Goal: Task Accomplishment & Management: Use online tool/utility

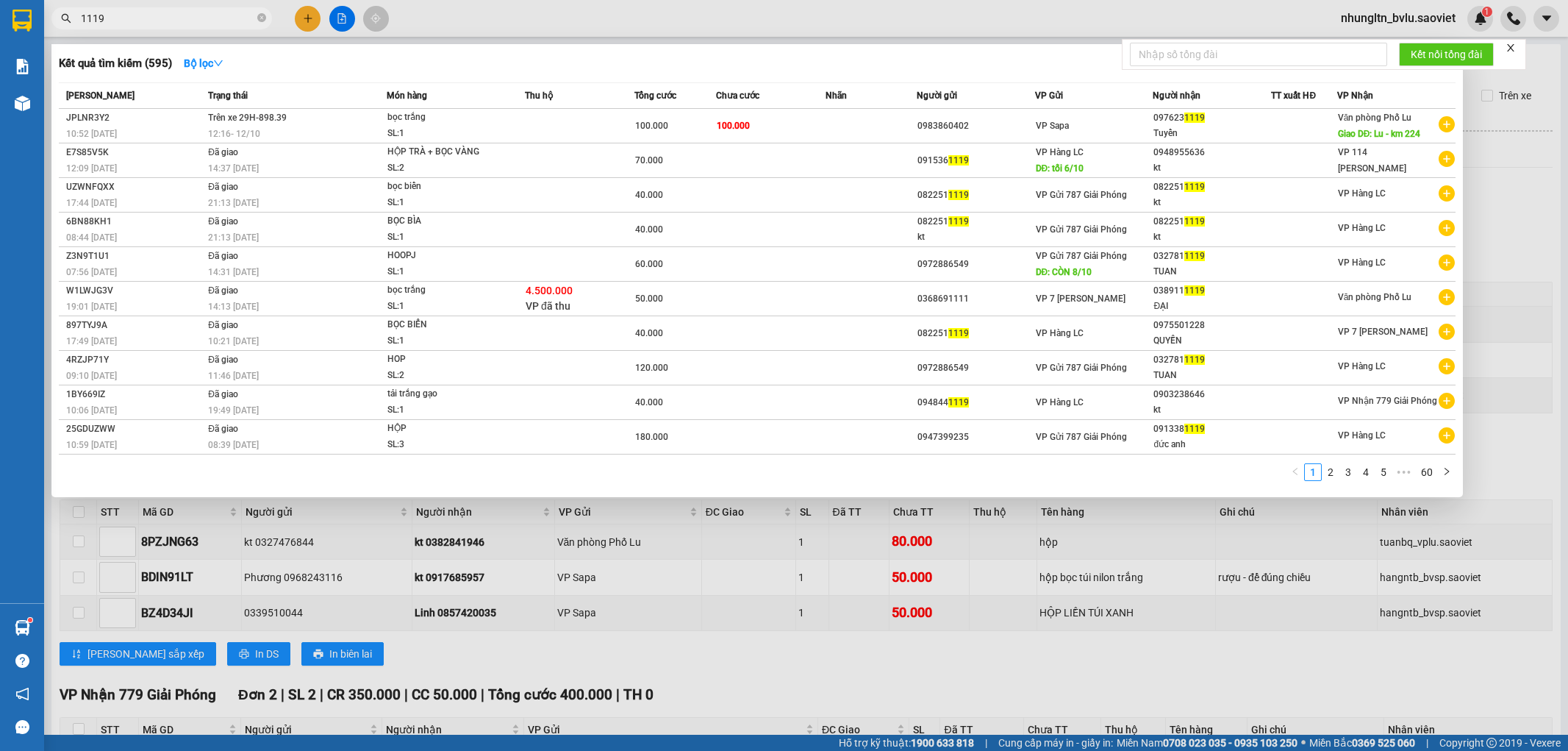
click at [199, 26] on span "1119" at bounding box center [162, 18] width 220 height 22
click at [1534, 376] on div at bounding box center [784, 375] width 1568 height 751
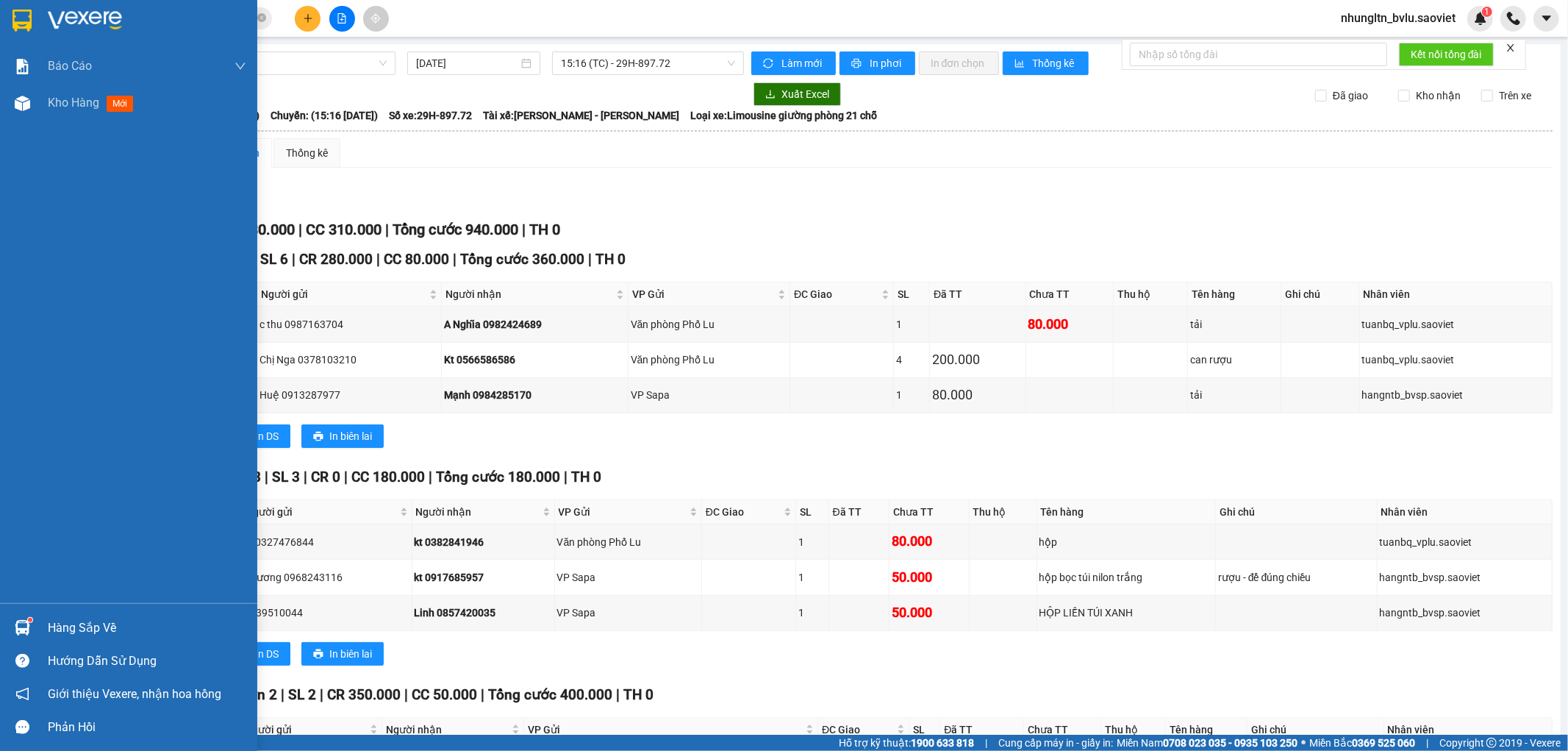
click at [0, 326] on div "Báo cáo 1B. Chi tiết đơn hàng 5. Doanh thu thực tế theo từng nhân viên Kho hàng…" at bounding box center [128, 326] width 257 height 555
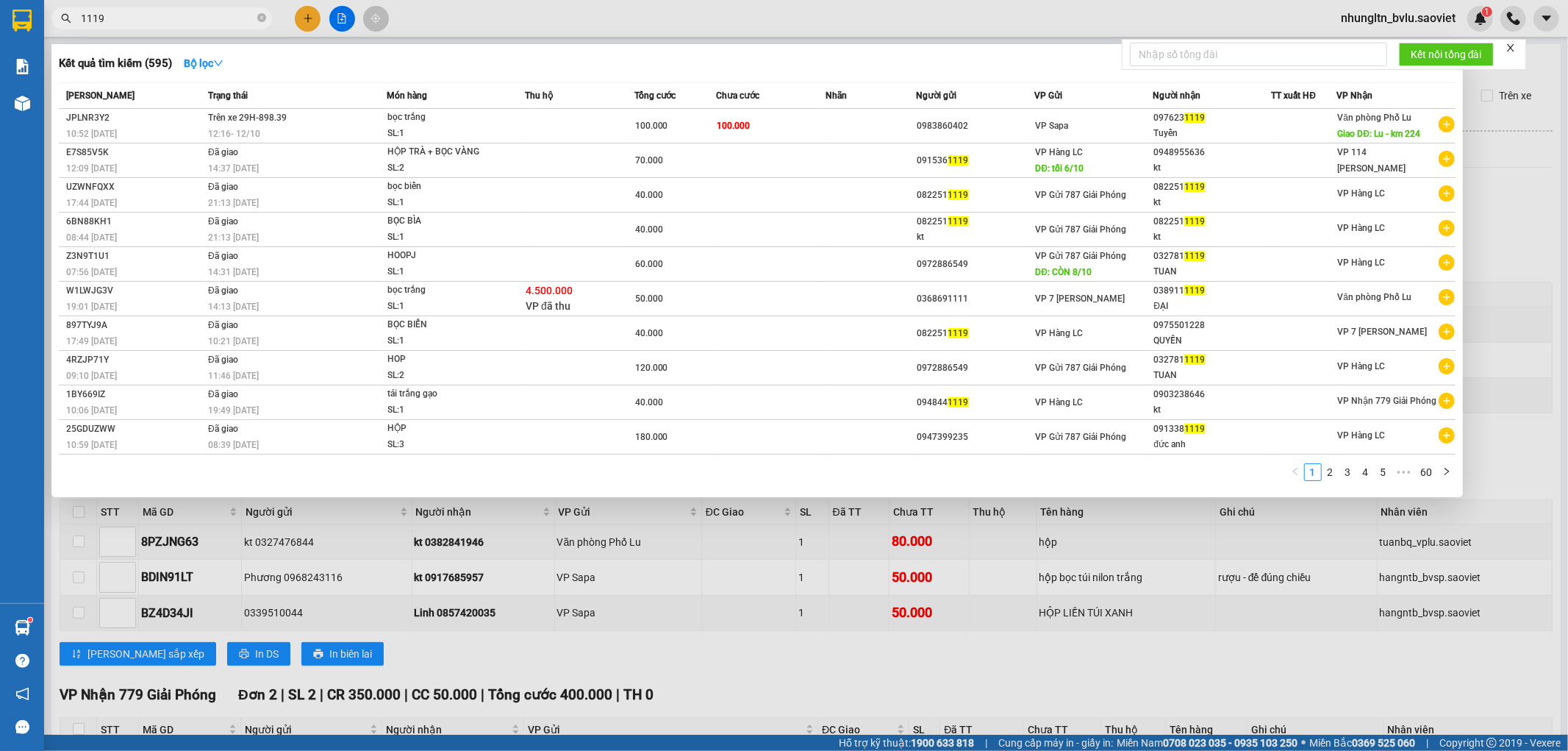
click at [193, 16] on input "1119" at bounding box center [167, 19] width 173 height 17
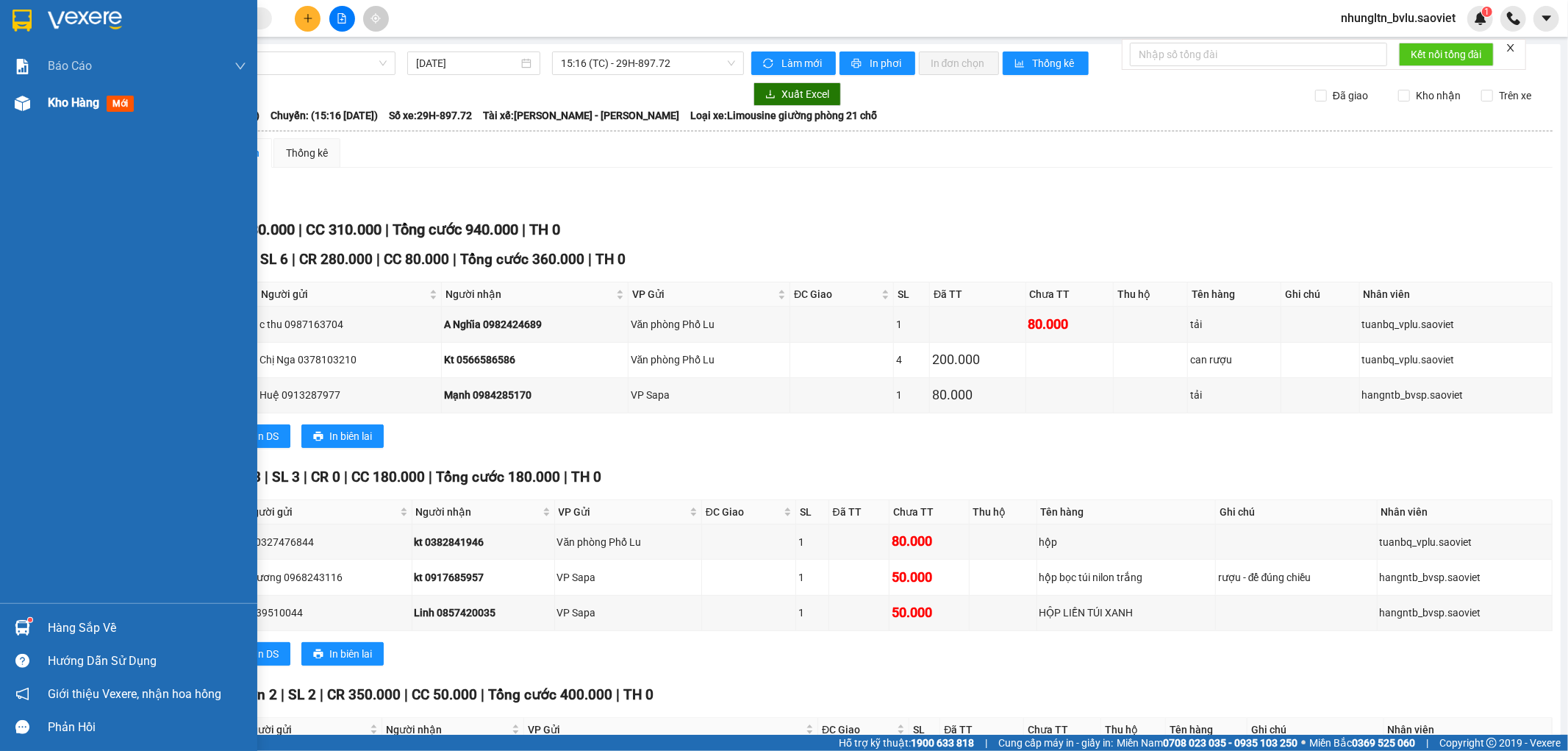
click at [46, 107] on div "Kho hàng mới" at bounding box center [128, 103] width 257 height 37
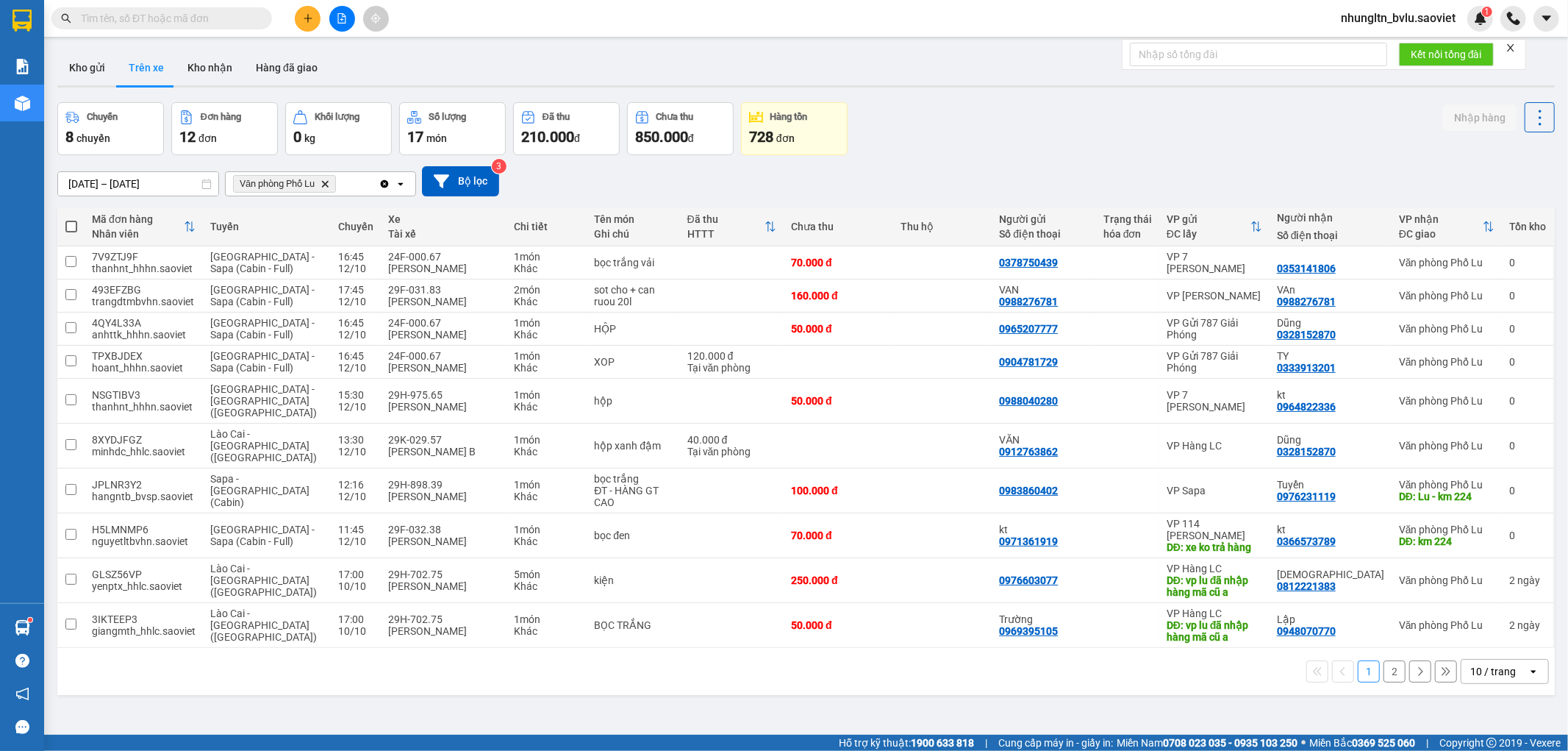
click at [208, 22] on input "text" at bounding box center [167, 19] width 173 height 17
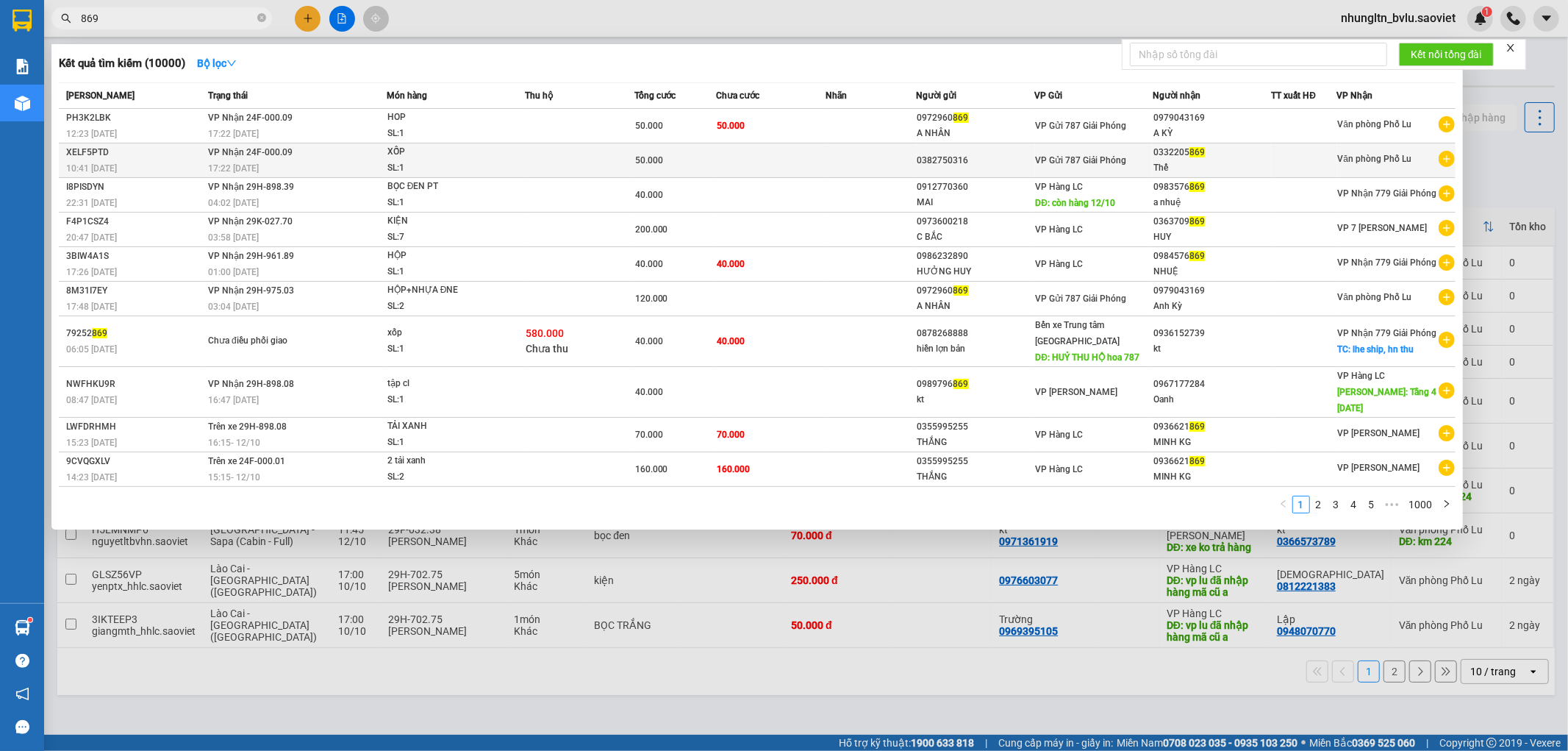
type input "869"
click at [529, 152] on td at bounding box center [580, 161] width 109 height 35
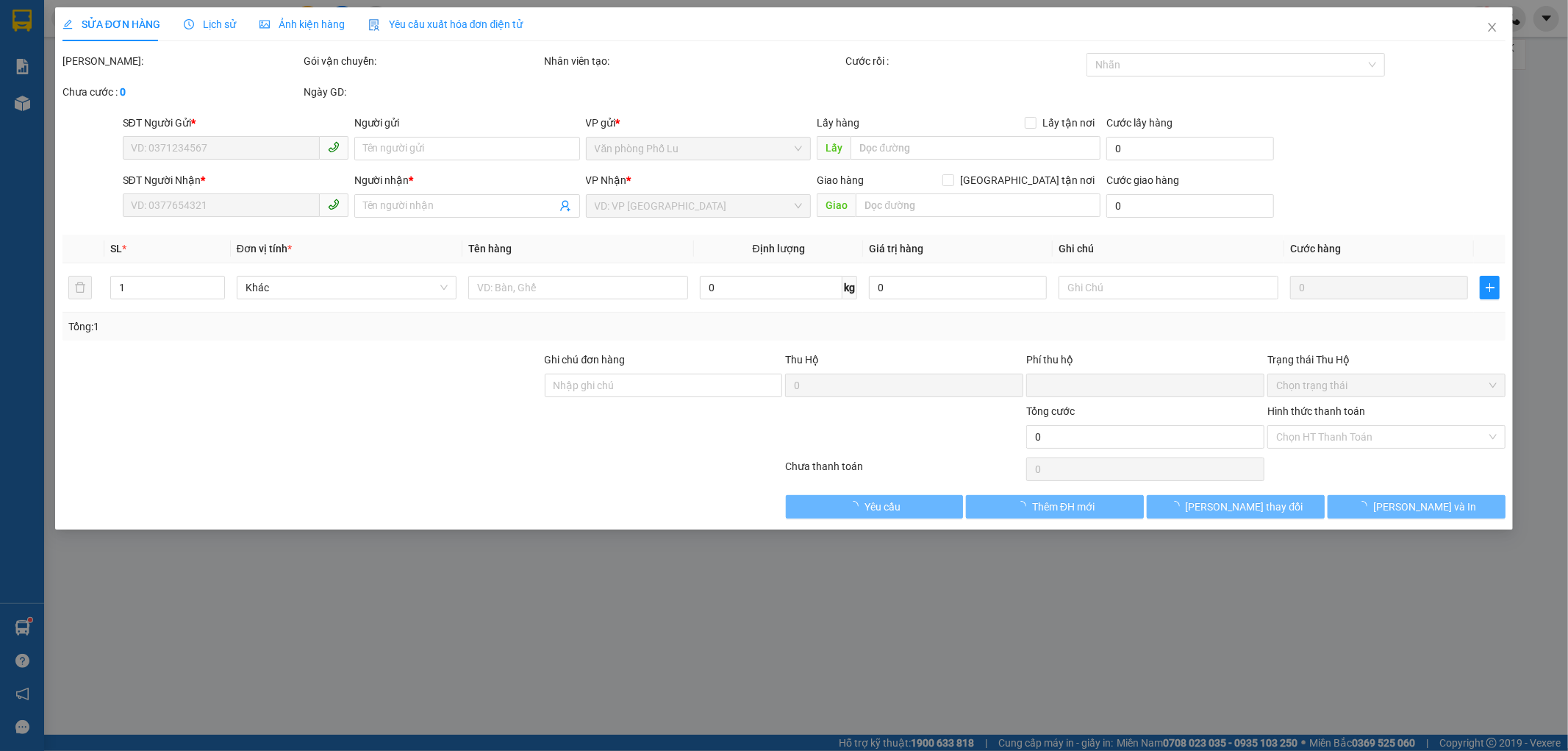
type input "0382750316"
type input "0332205869"
type input "Thế"
type input "0"
type input "50.000"
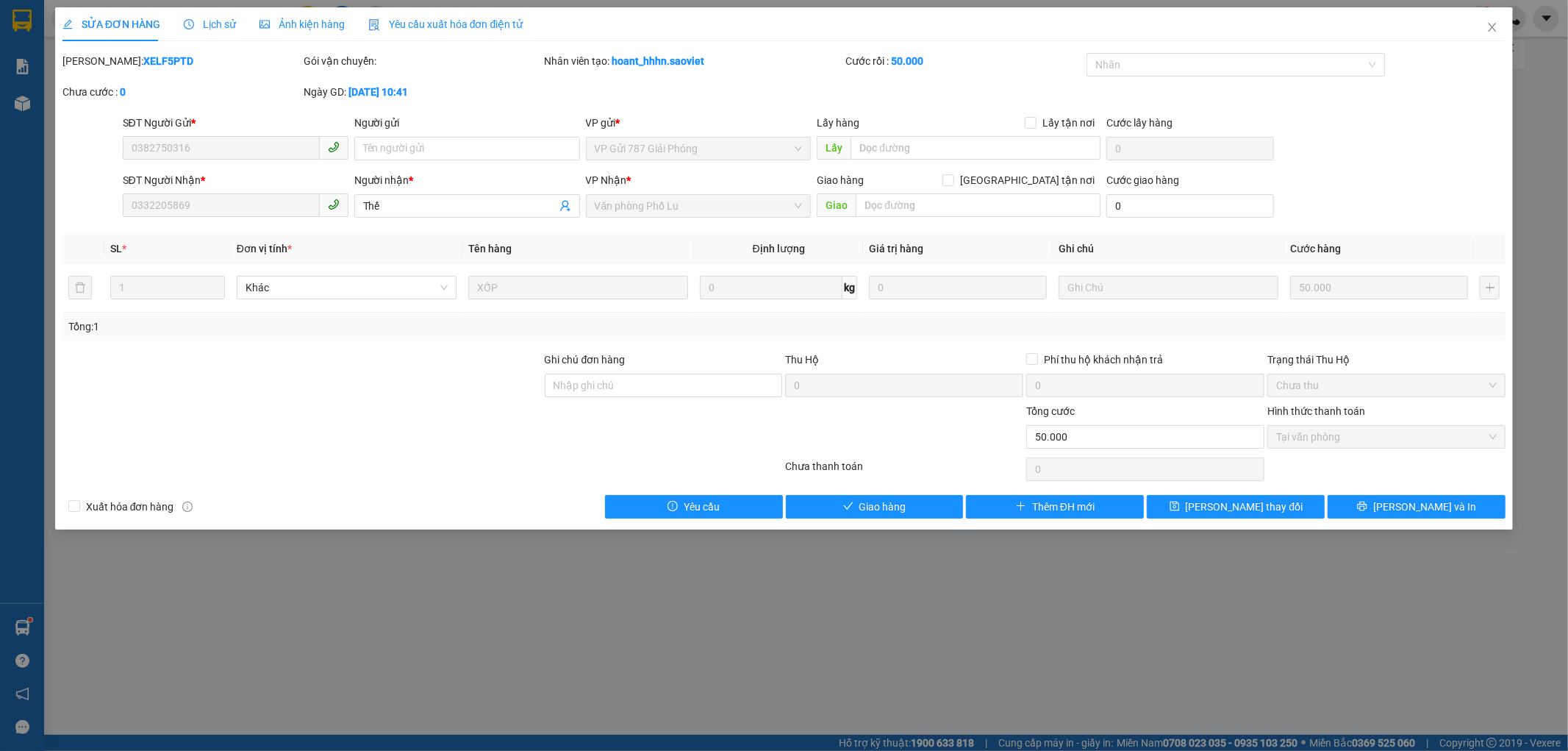
click at [878, 527] on div "SỬA ĐƠN HÀNG Lịch sử Ảnh kiện hàng Yêu cầu xuất hóa đơn điện tử Total Paid Fee …" at bounding box center [784, 269] width 1459 height 522
click at [887, 518] on div "SỬA ĐƠN HÀNG Lịch sử Ảnh kiện hàng Yêu cầu xuất hóa đơn điện tử Total Paid Fee …" at bounding box center [784, 269] width 1459 height 522
click at [898, 512] on span "Giao hàng" at bounding box center [883, 507] width 47 height 17
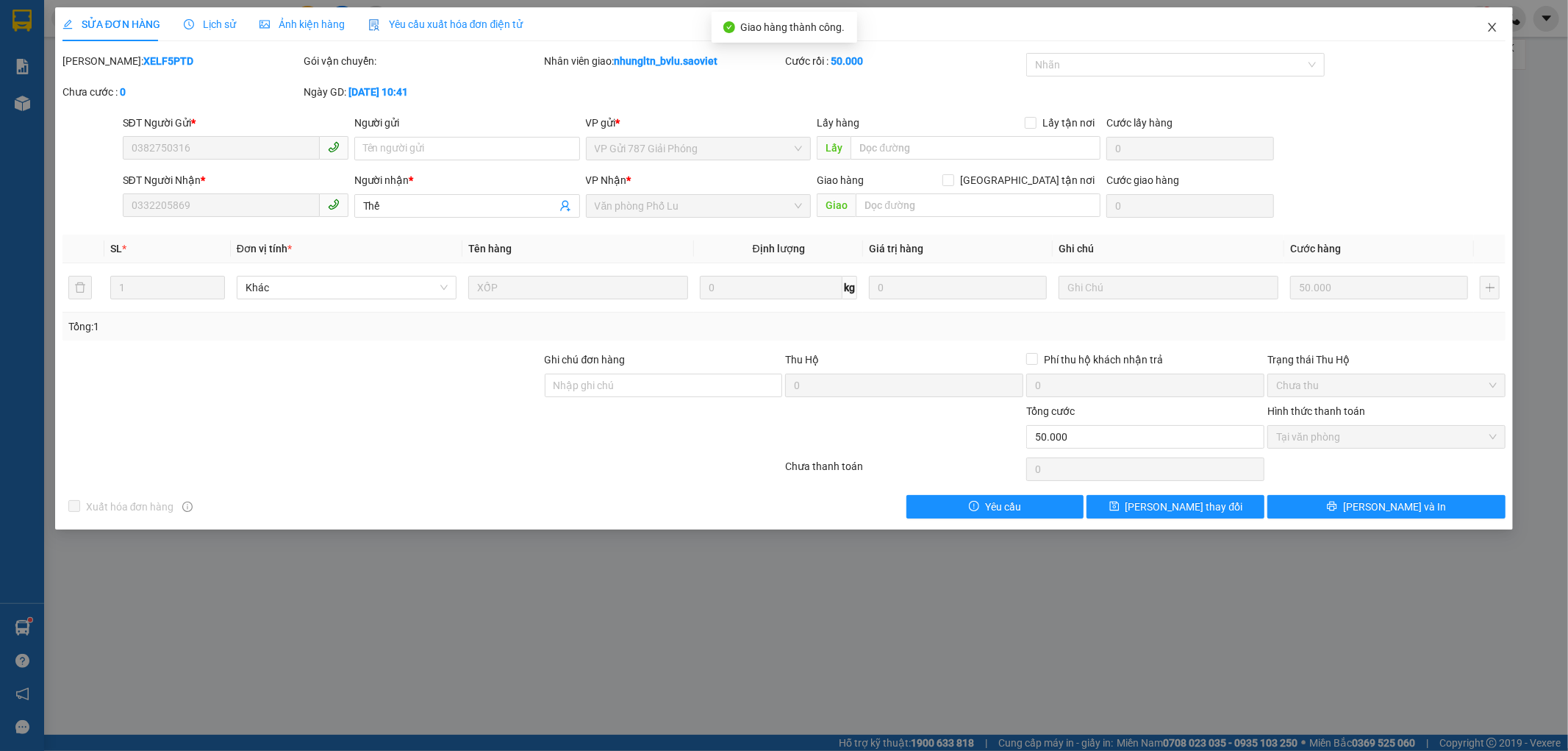
click at [1495, 32] on icon "close" at bounding box center [1492, 27] width 8 height 9
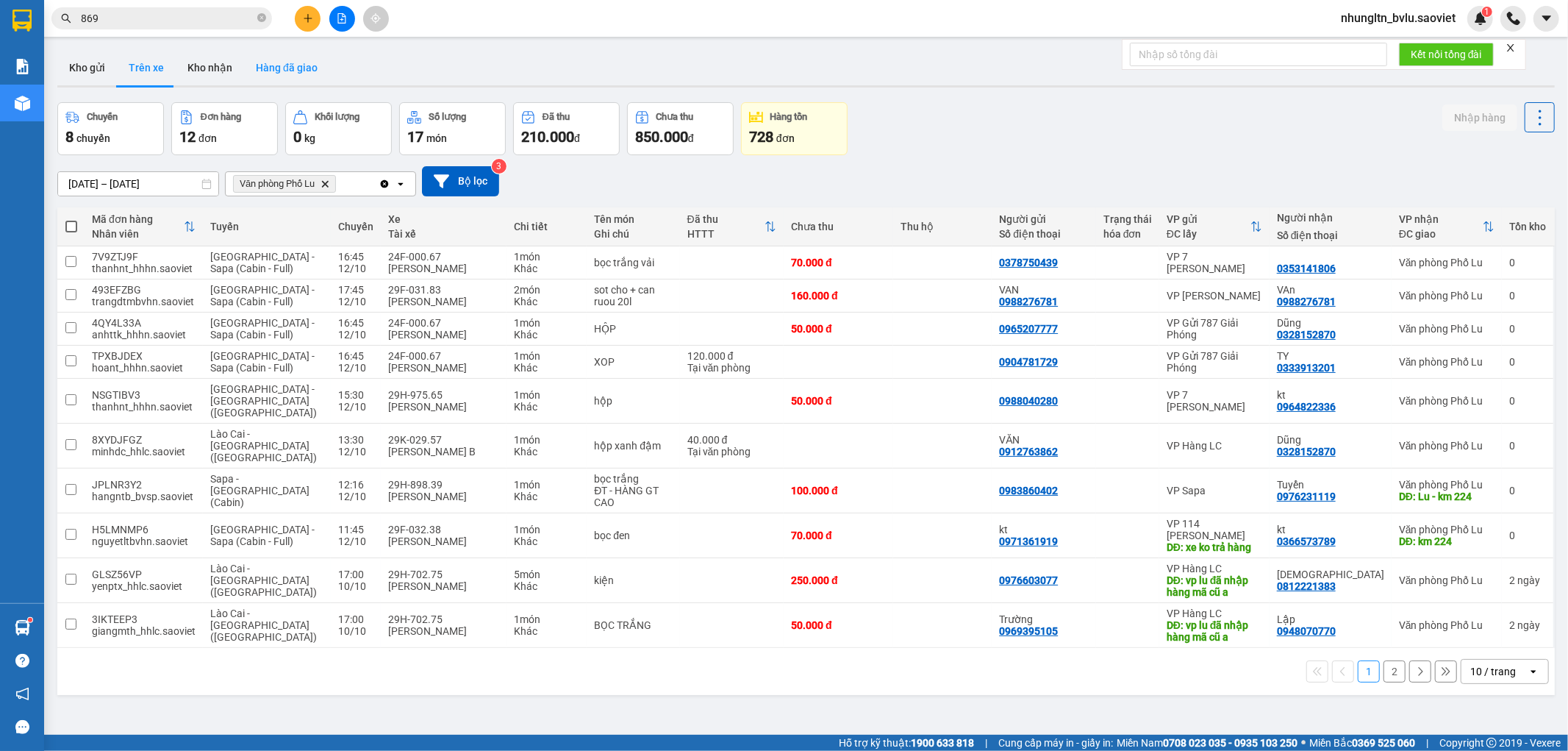
click at [295, 69] on button "Hàng đã giao" at bounding box center [287, 68] width 85 height 35
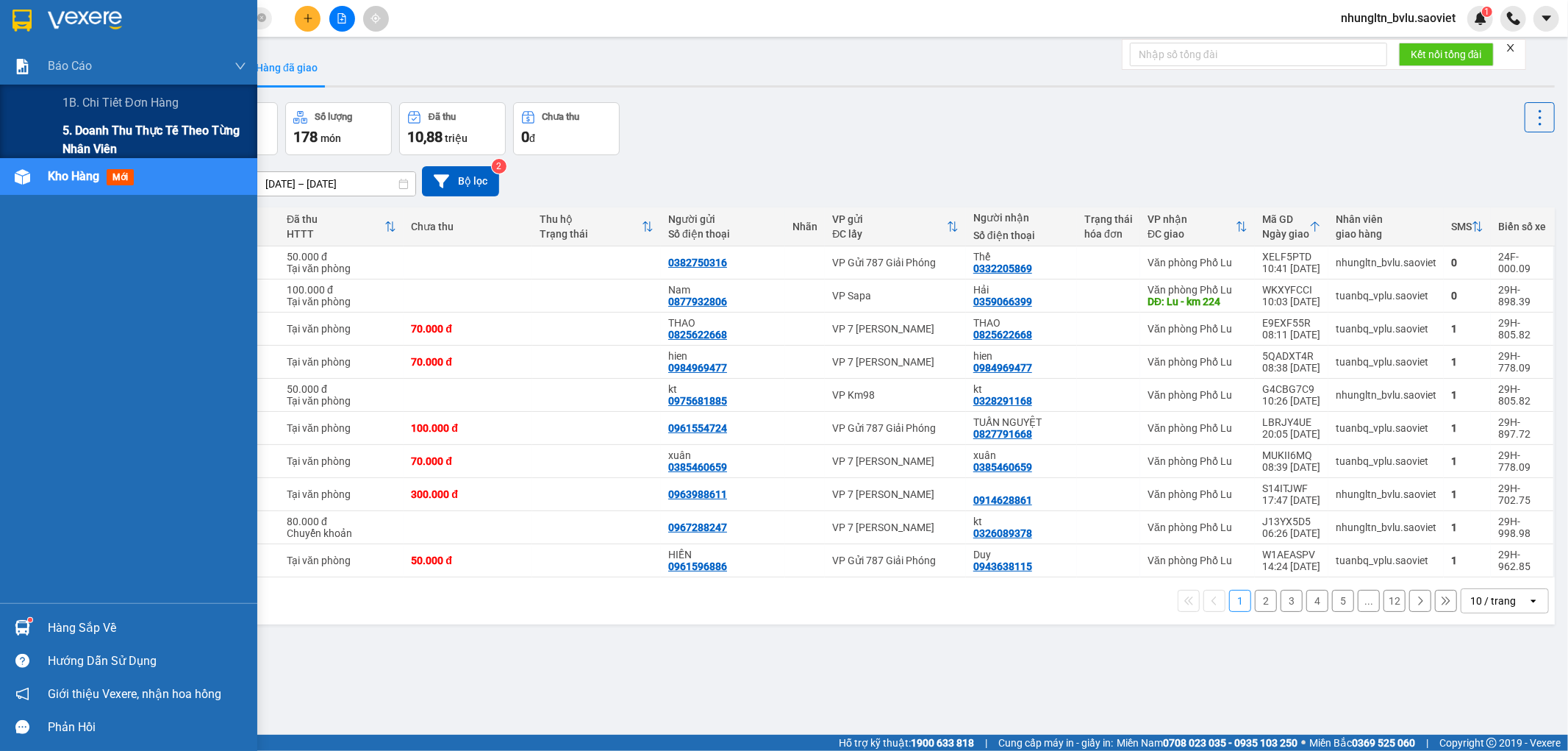
click at [76, 134] on span "5. Doanh thu thực tế theo từng nhân viên" at bounding box center [154, 140] width 184 height 37
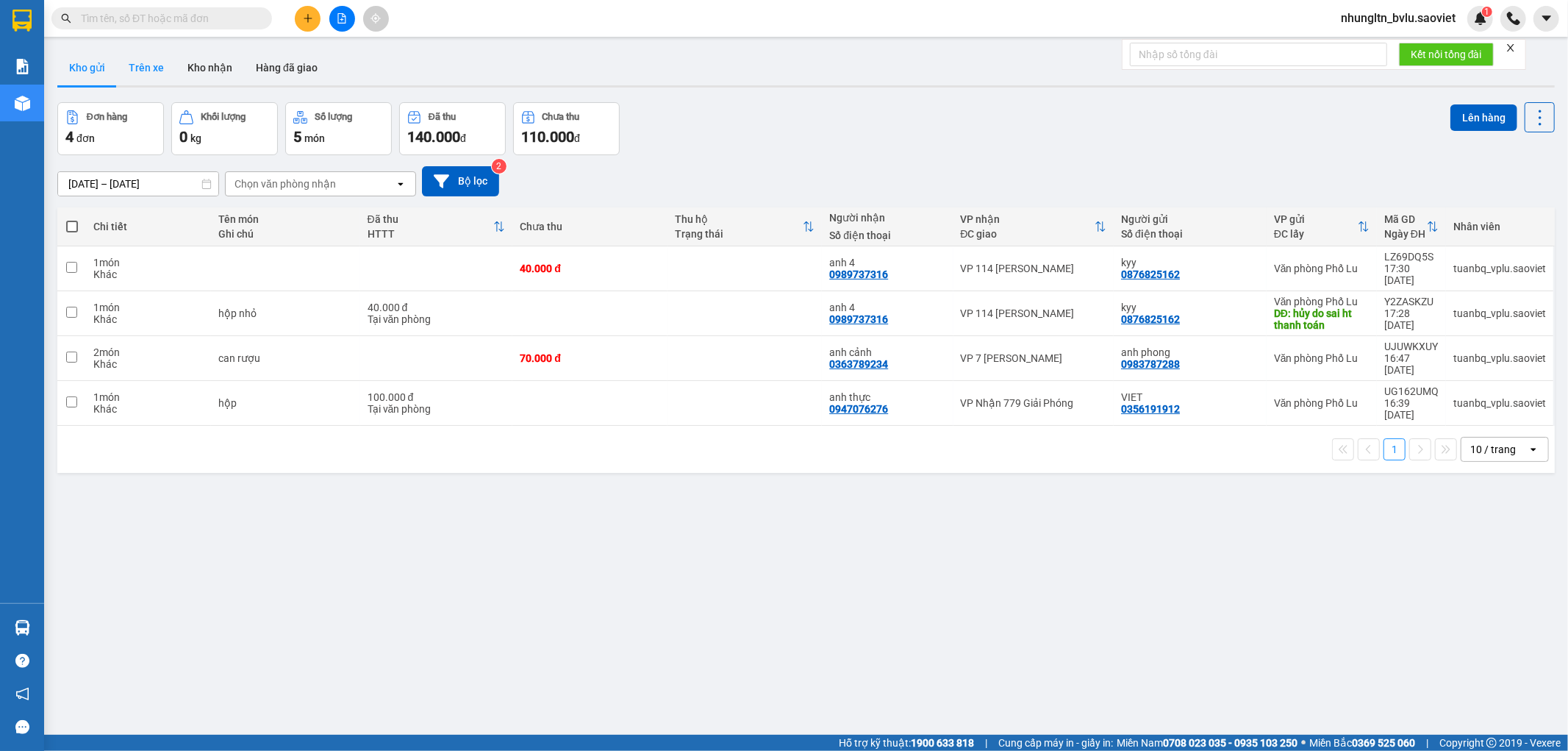
click at [145, 66] on button "Trên xe" at bounding box center [146, 68] width 58 height 35
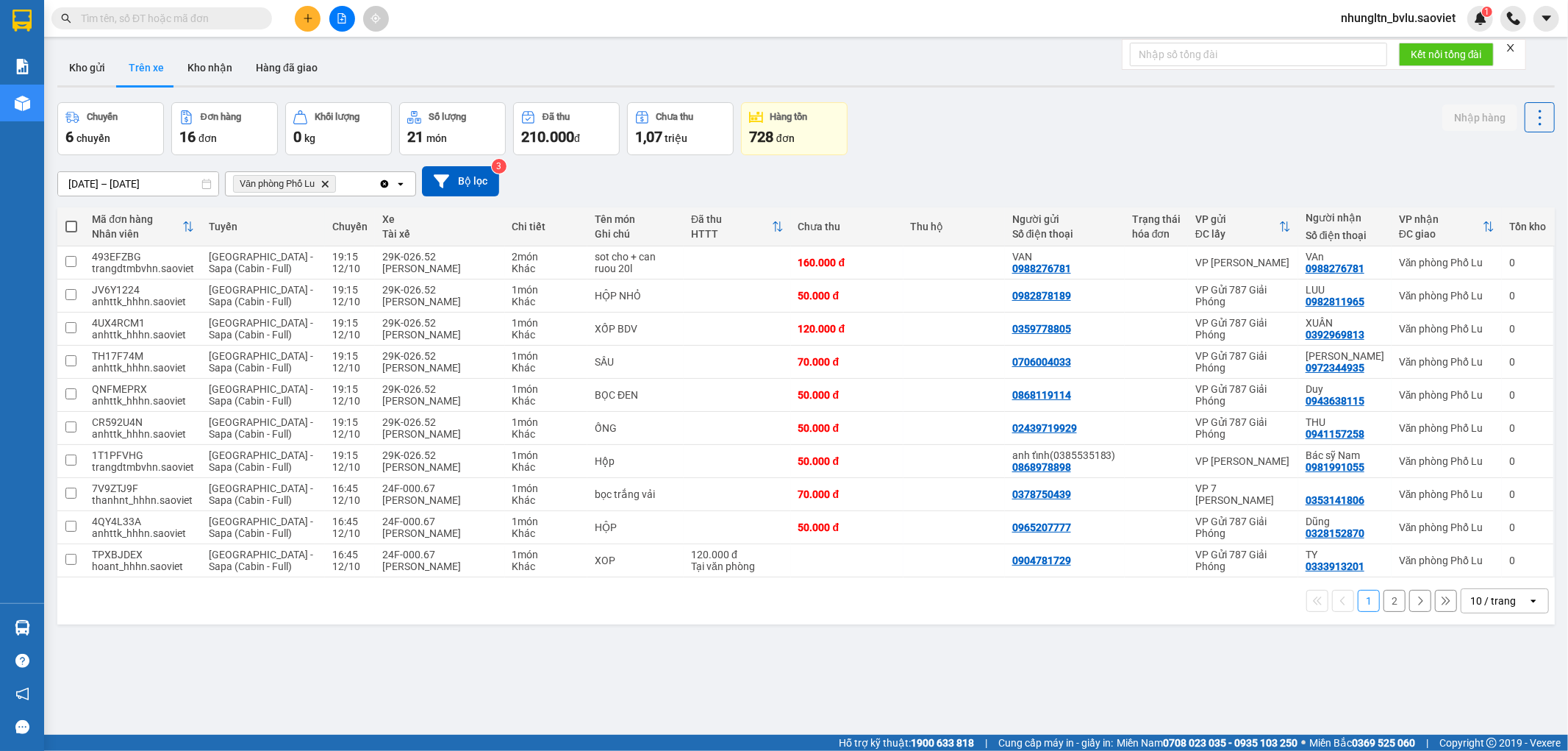
click at [1387, 601] on button "2" at bounding box center [1394, 600] width 22 height 22
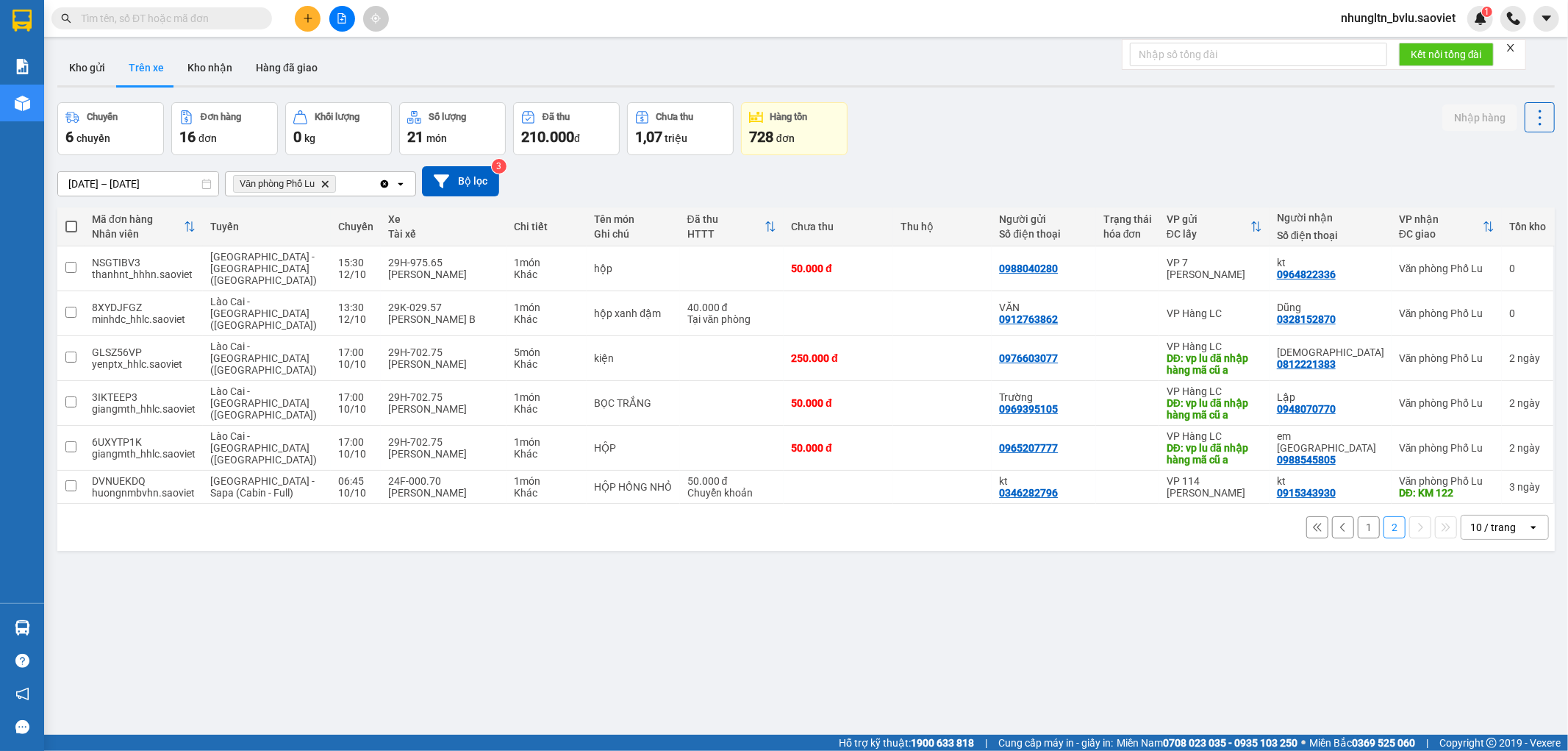
click at [163, 184] on input "[DATE] – [DATE]" at bounding box center [138, 183] width 160 height 23
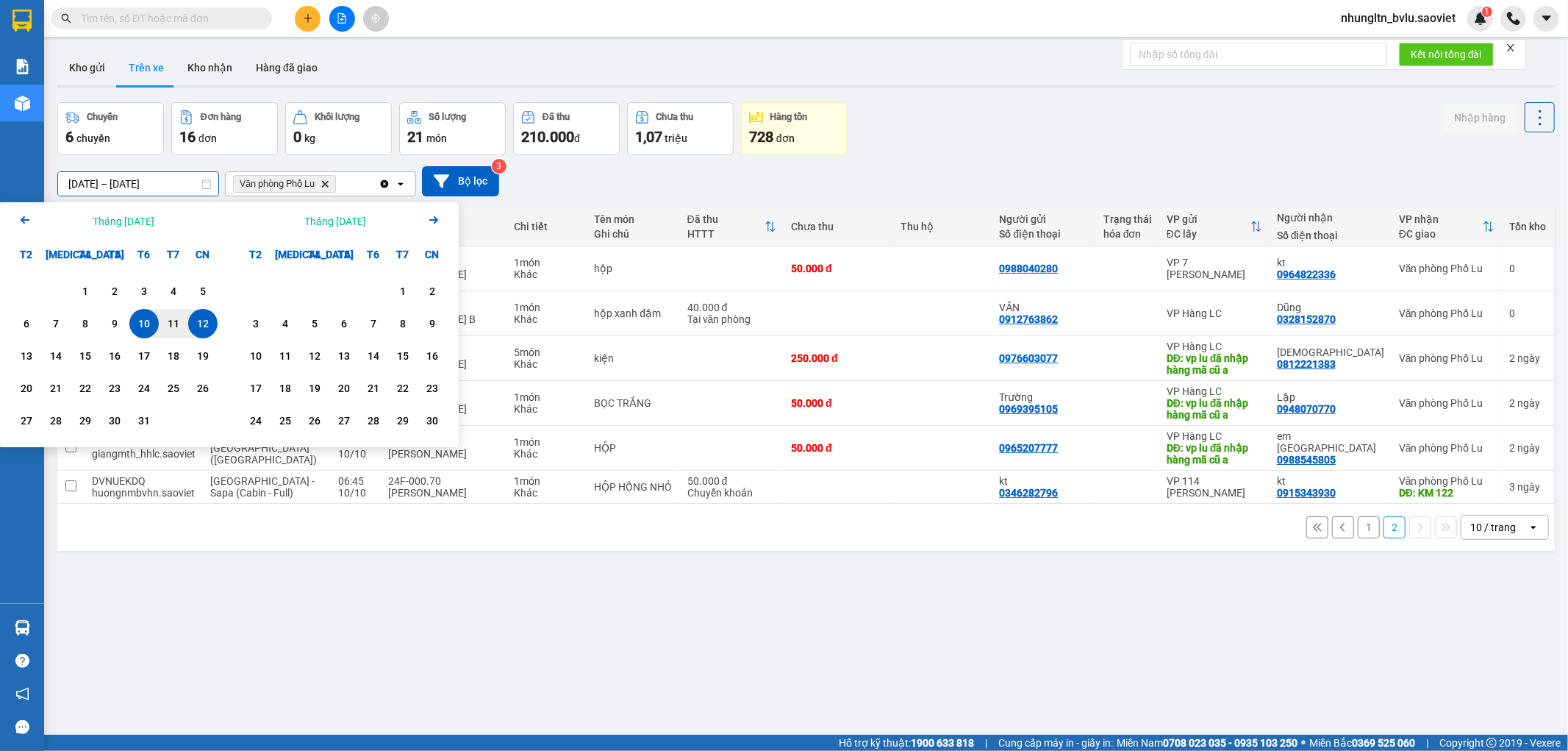
click at [210, 319] on div "12" at bounding box center [202, 324] width 20 height 18
type input "12/10/2025 – 12/10/2025"
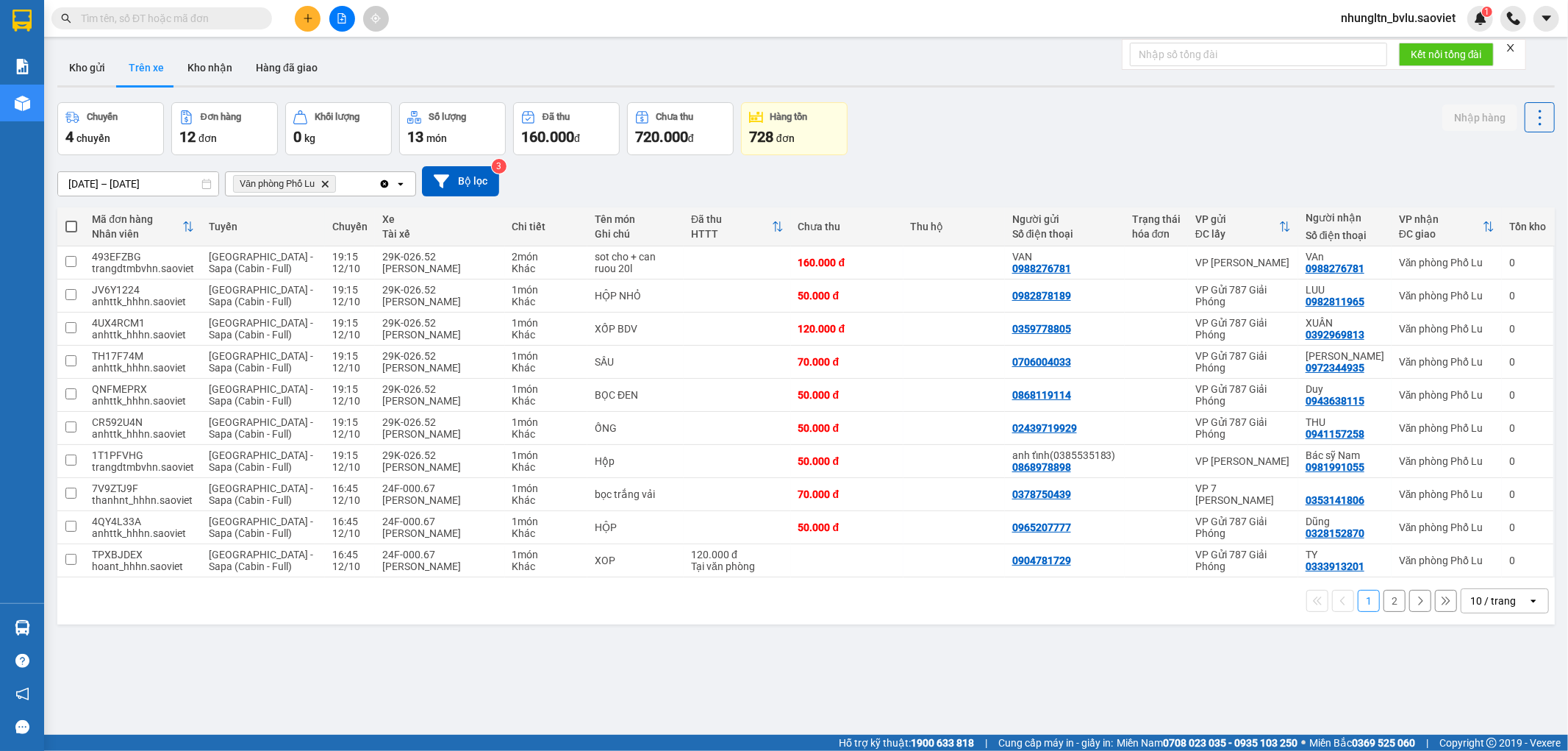
click at [1385, 599] on button "2" at bounding box center [1394, 600] width 22 height 22
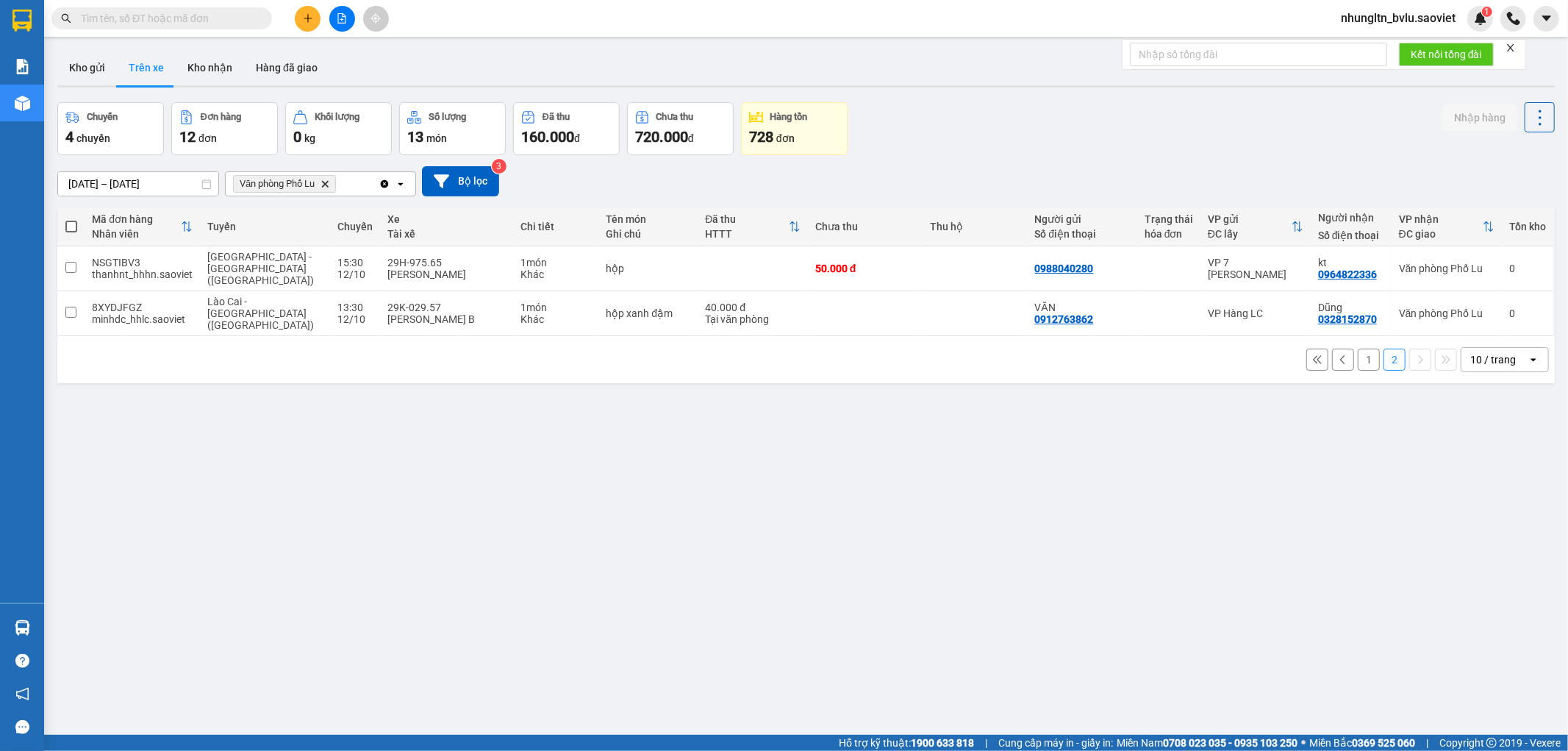
click at [1363, 349] on button "1" at bounding box center [1369, 359] width 22 height 22
